Goal: Navigation & Orientation: Find specific page/section

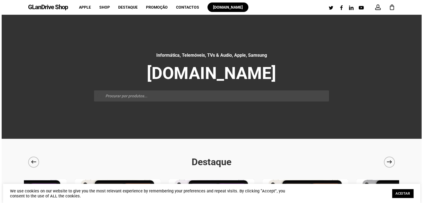
drag, startPoint x: 362, startPoint y: 5, endPoint x: 299, endPoint y: 9, distance: 63.3
click at [299, 9] on div "GLanDrive Shop account 0 Menu Apple Shop Destaque Promoção Contactos [DOMAIN_NA…" at bounding box center [212, 7] width 368 height 14
click at [146, 9] on span "Promoção" at bounding box center [157, 7] width 22 height 4
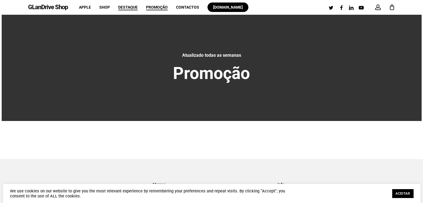
click at [122, 9] on span "Destaque" at bounding box center [127, 7] width 19 height 4
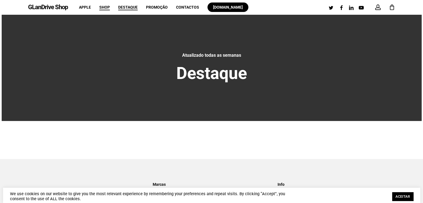
click at [101, 8] on span "Shop" at bounding box center [104, 7] width 11 height 4
